Goal: Find specific page/section: Find specific page/section

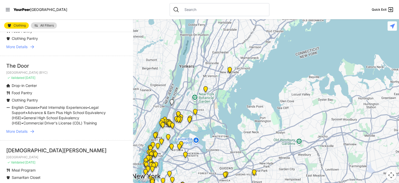
scroll to position [348, 0]
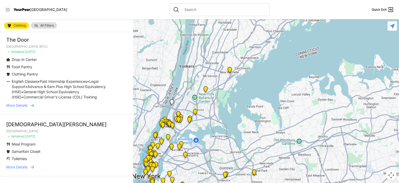
click at [9, 12] on icon at bounding box center [7, 9] width 5 height 5
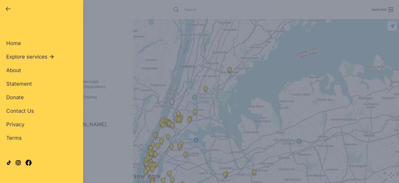
click at [52, 57] on icon at bounding box center [52, 57] width 4 height 4
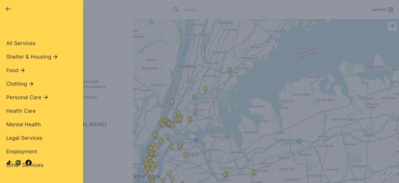
click at [25, 84] on span "Clothing" at bounding box center [16, 83] width 21 height 7
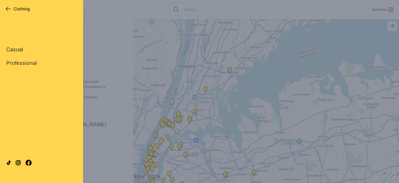
click at [10, 46] on link "Casual" at bounding box center [14, 49] width 17 height 7
click at [17, 50] on link "Casual" at bounding box center [14, 49] width 17 height 7
select select "recentlyUpdated"
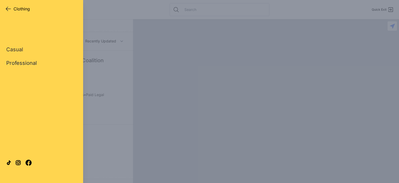
click at [23, 63] on link "Professional" at bounding box center [21, 62] width 31 height 7
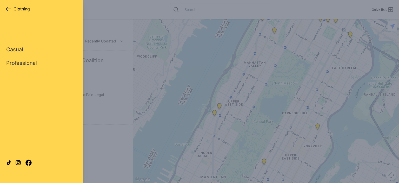
select select "recentlyUpdated"
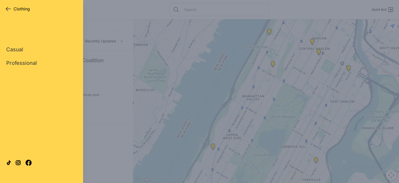
click at [12, 5] on div "Close panel Clothing" at bounding box center [18, 8] width 27 height 7
click at [11, 11] on icon "button" at bounding box center [8, 9] width 6 height 6
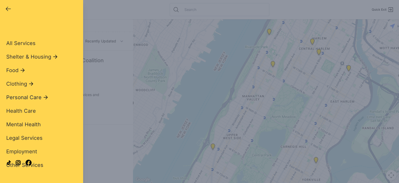
click at [32, 97] on span "Personal Care" at bounding box center [23, 97] width 35 height 7
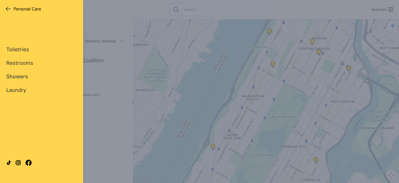
click at [27, 78] on link "Showers" at bounding box center [17, 76] width 22 height 7
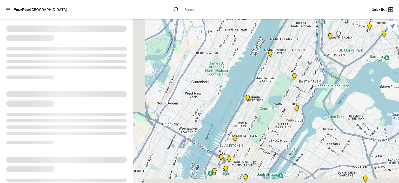
select select "recentlyUpdated"
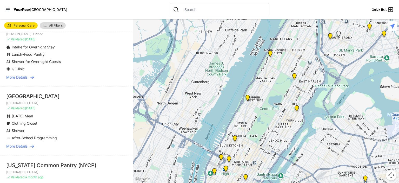
scroll to position [121, 0]
